Goal: Find specific page/section: Find specific page/section

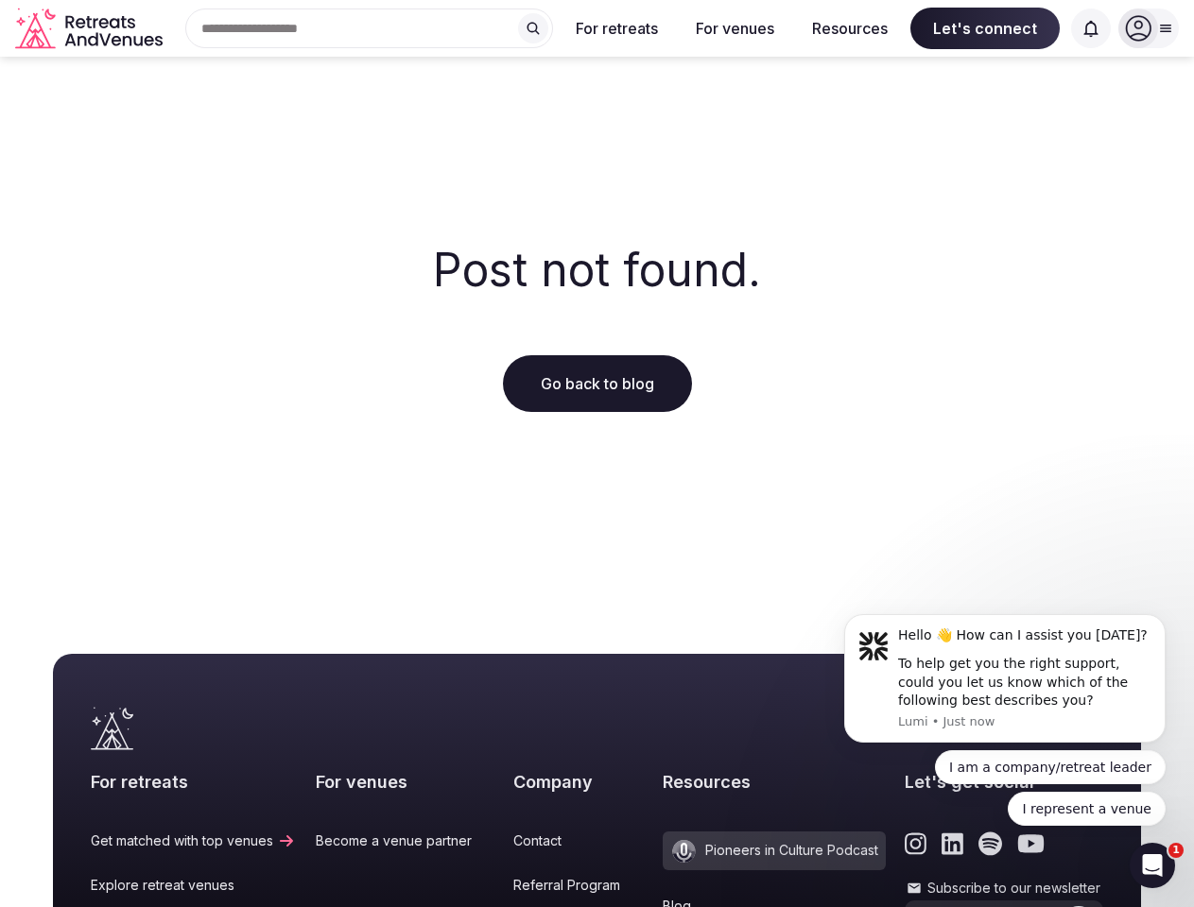
click at [596, 454] on div "Post not found. Go back to blog" at bounding box center [597, 329] width 1194 height 544
click at [370, 28] on div "Search Popular Destinations [GEOGRAPHIC_DATA], [GEOGRAPHIC_DATA] [GEOGRAPHIC_DA…" at bounding box center [361, 29] width 383 height 40
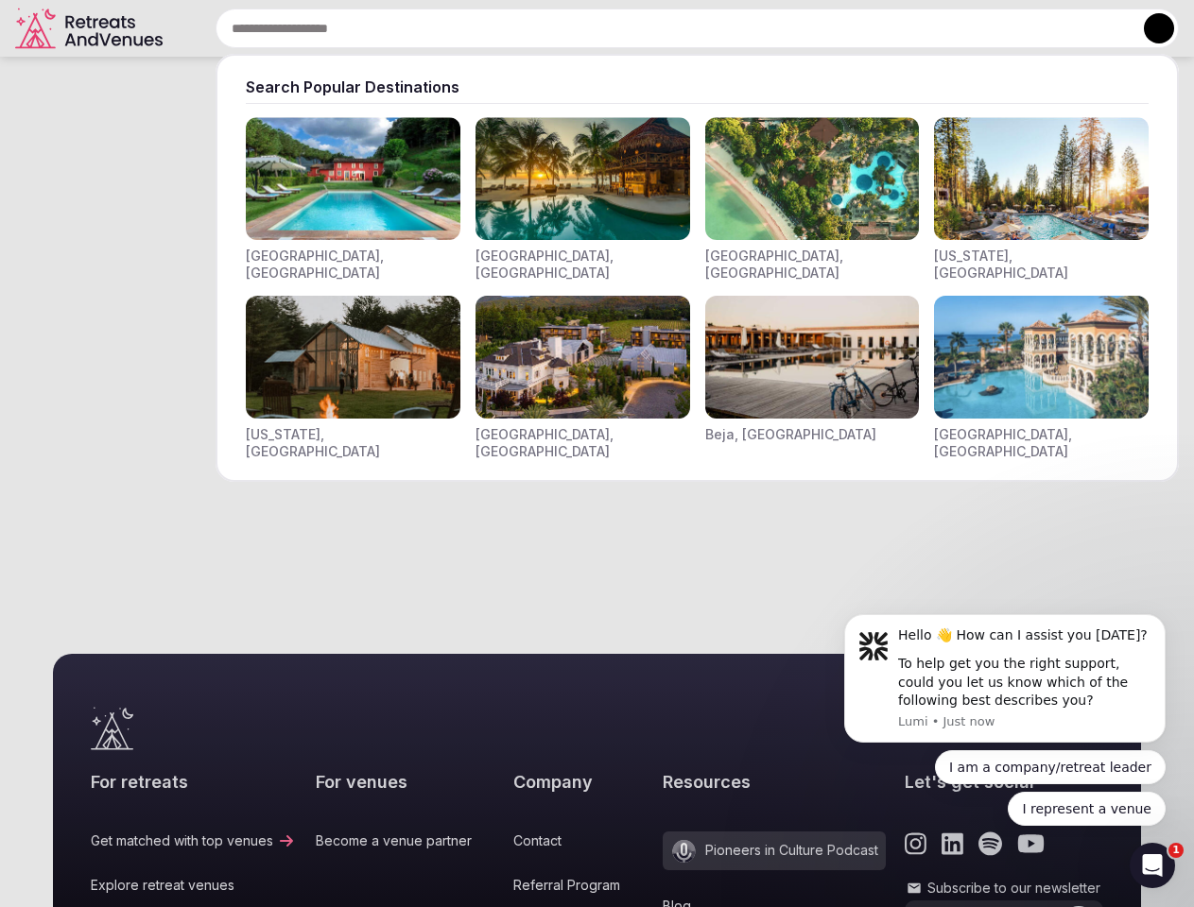
click at [533, 28] on input "text" at bounding box center [697, 29] width 963 height 40
click at [617, 28] on input "text" at bounding box center [697, 29] width 963 height 40
click at [734, 28] on input "text" at bounding box center [697, 29] width 963 height 40
click at [850, 28] on input "text" at bounding box center [697, 29] width 963 height 40
click at [985, 28] on input "text" at bounding box center [697, 29] width 963 height 40
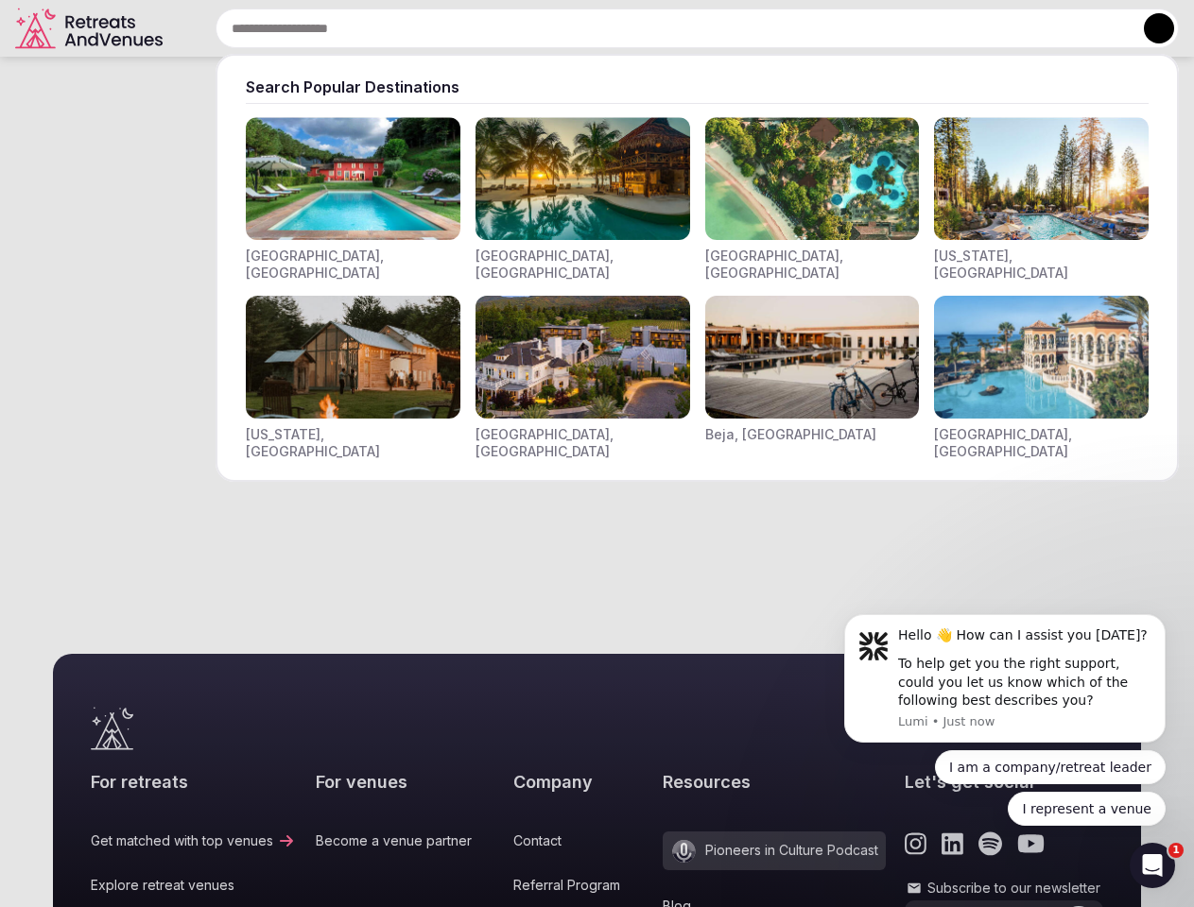
click at [1091, 28] on input "text" at bounding box center [697, 29] width 963 height 40
click at [1148, 28] on button at bounding box center [1159, 28] width 30 height 30
